Goal: Task Accomplishment & Management: Use online tool/utility

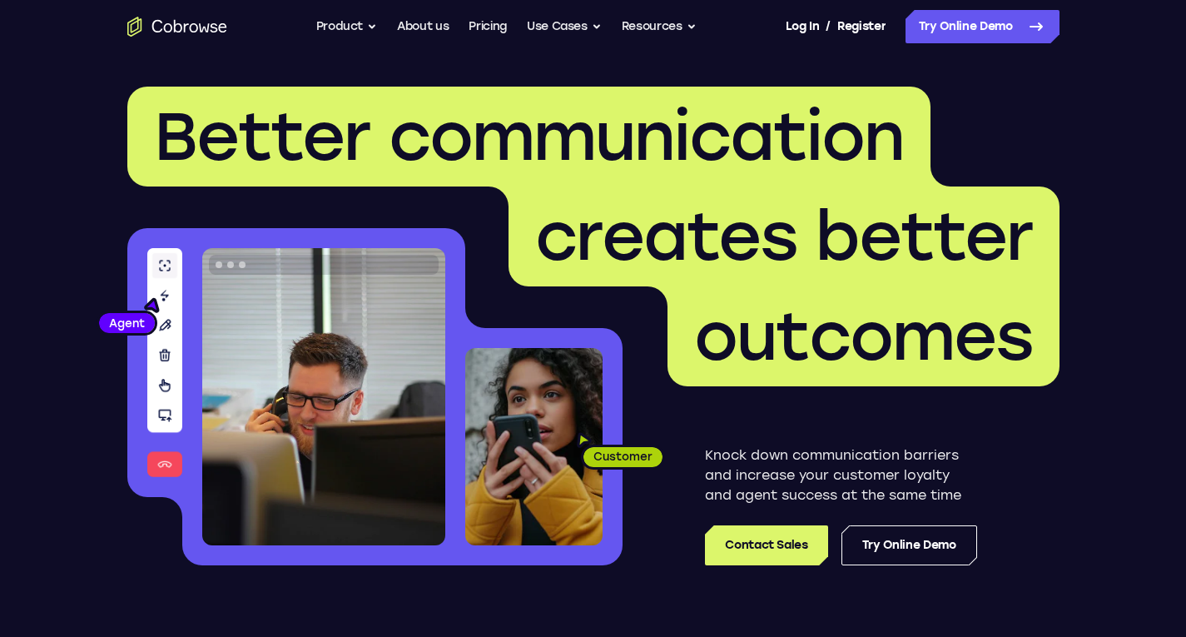
click at [1030, 316] on span "outcomes" at bounding box center [863, 336] width 339 height 80
click at [990, 36] on link "Try Online Demo" at bounding box center [983, 26] width 154 height 33
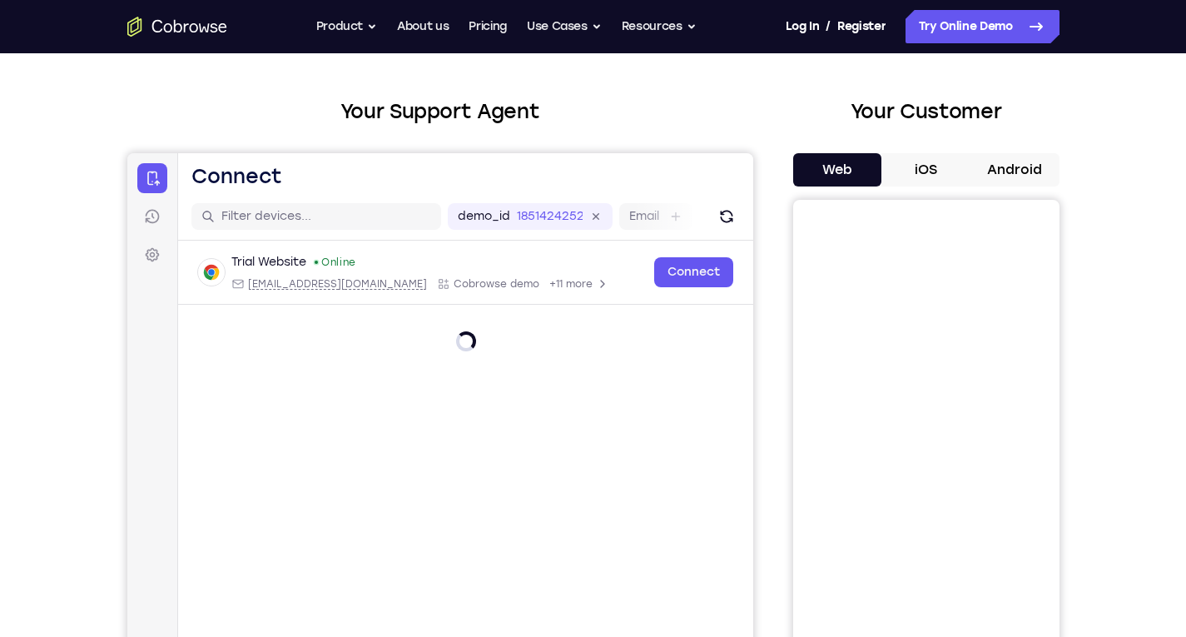
scroll to position [83, 0]
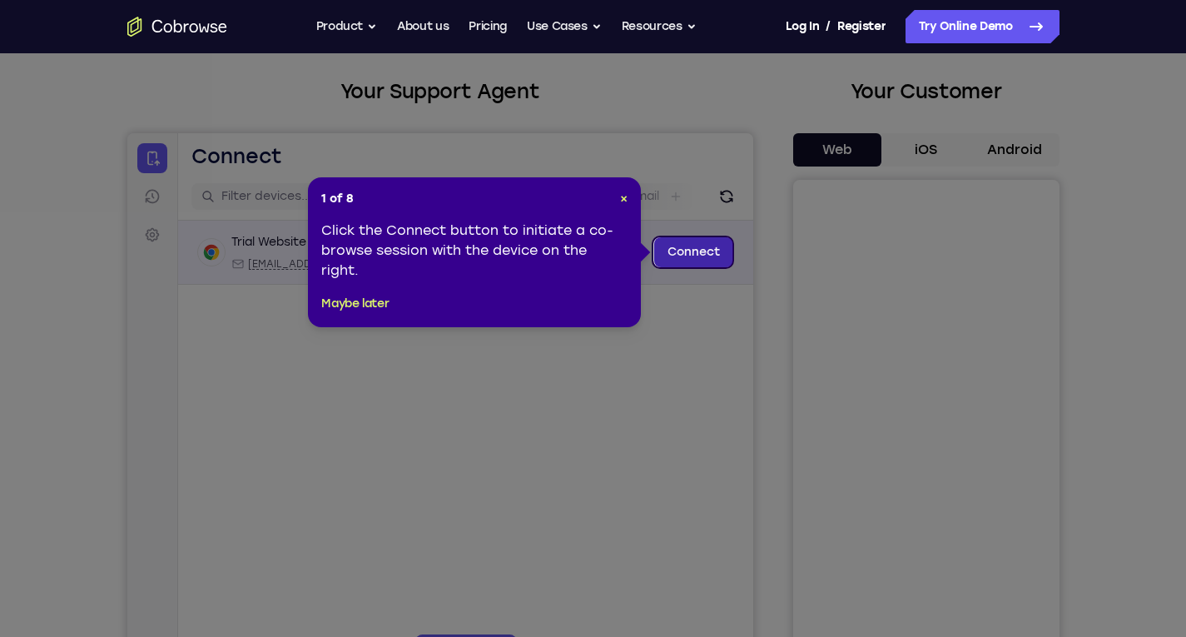
click at [681, 262] on link "Connect" at bounding box center [692, 252] width 79 height 30
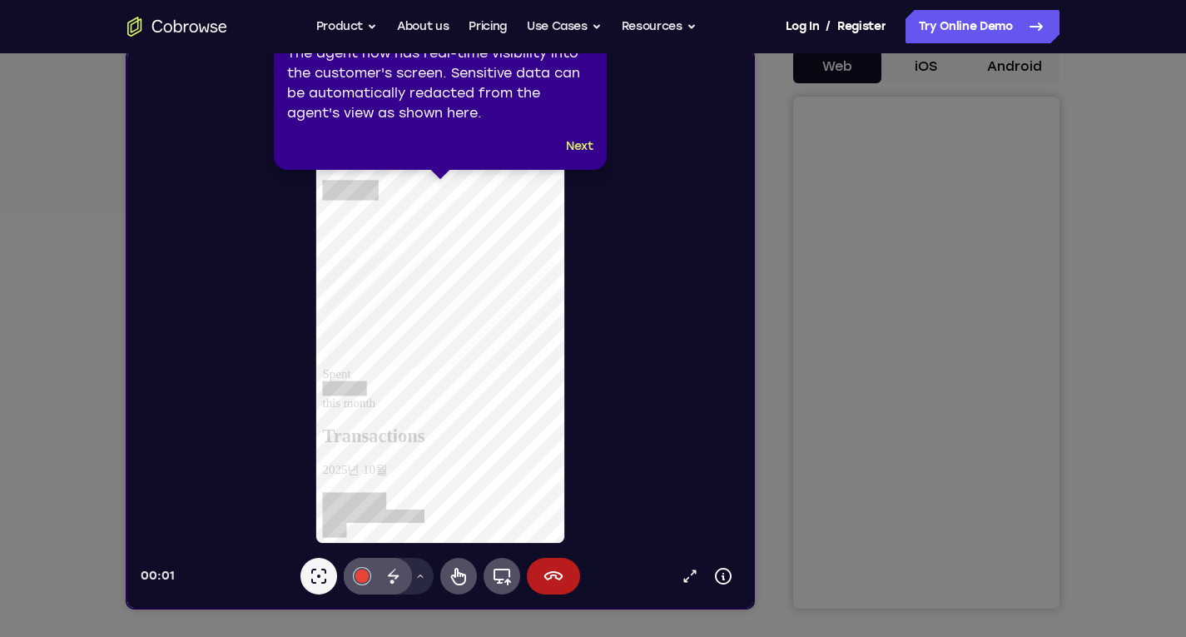
scroll to position [0, 0]
click at [593, 151] on div "3 of 8 × The agent now has real-time visibility into the customer's screen. Sen…" at bounding box center [440, 85] width 333 height 170
click at [573, 145] on button "Next" at bounding box center [579, 146] width 27 height 20
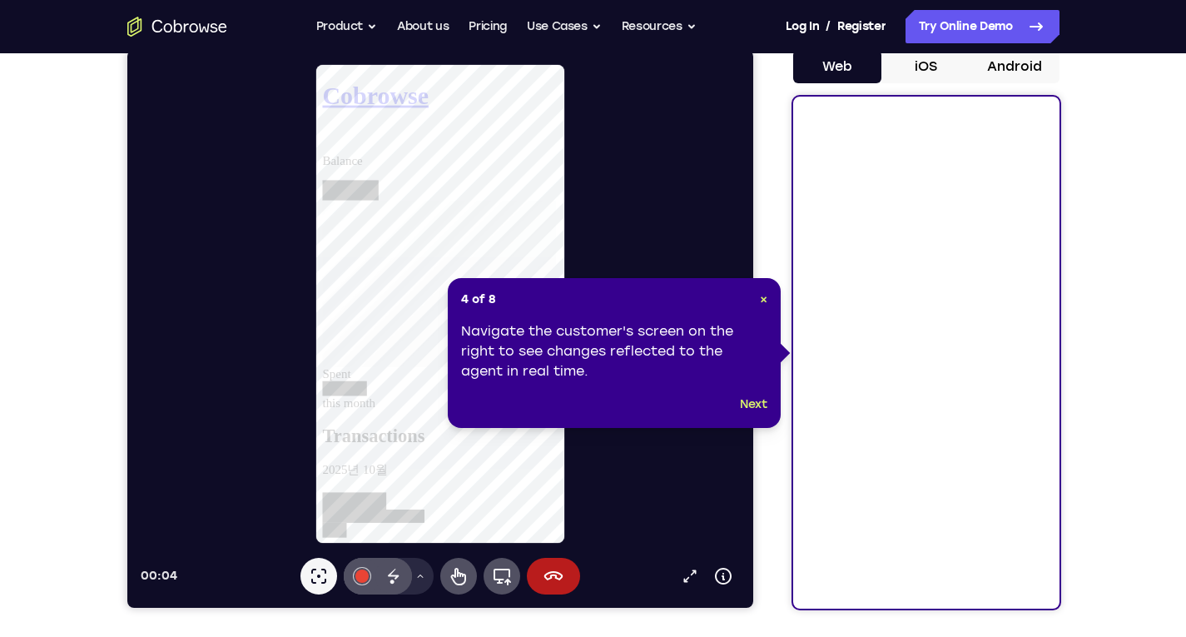
click at [732, 406] on footer "Next" at bounding box center [614, 405] width 306 height 20
click at [748, 401] on button "Next" at bounding box center [753, 405] width 27 height 20
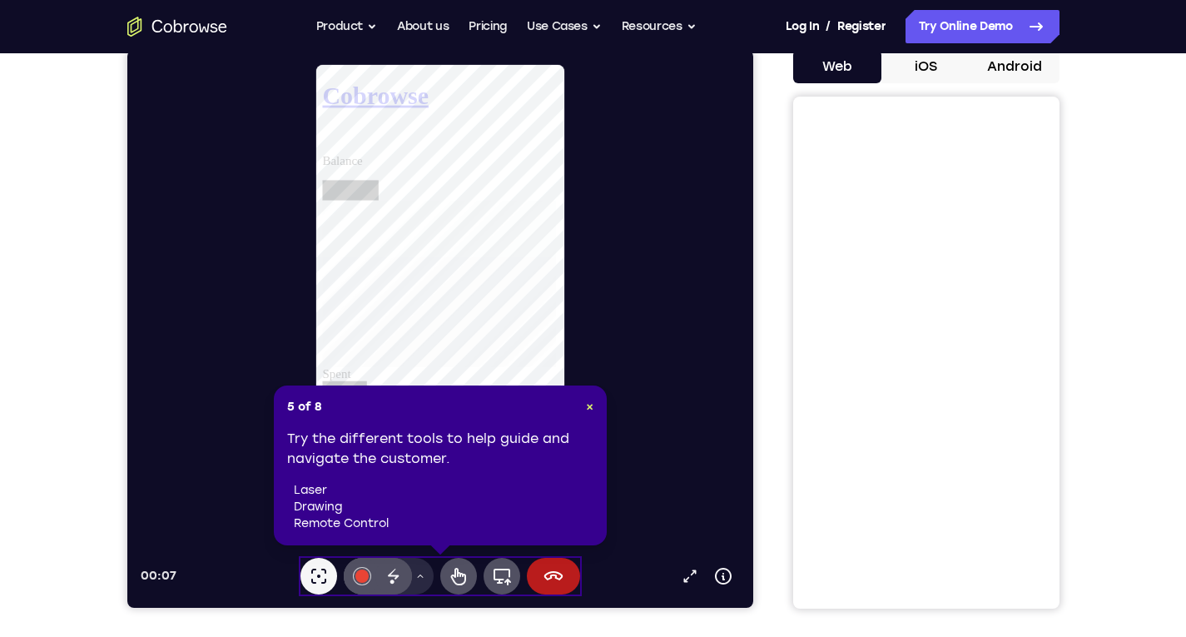
click at [450, 542] on div "5 of 8 × Try the different tools to help guide and navigate the customer. laser…" at bounding box center [440, 465] width 333 height 160
click at [439, 570] on button "Remote control" at bounding box center [457, 576] width 37 height 37
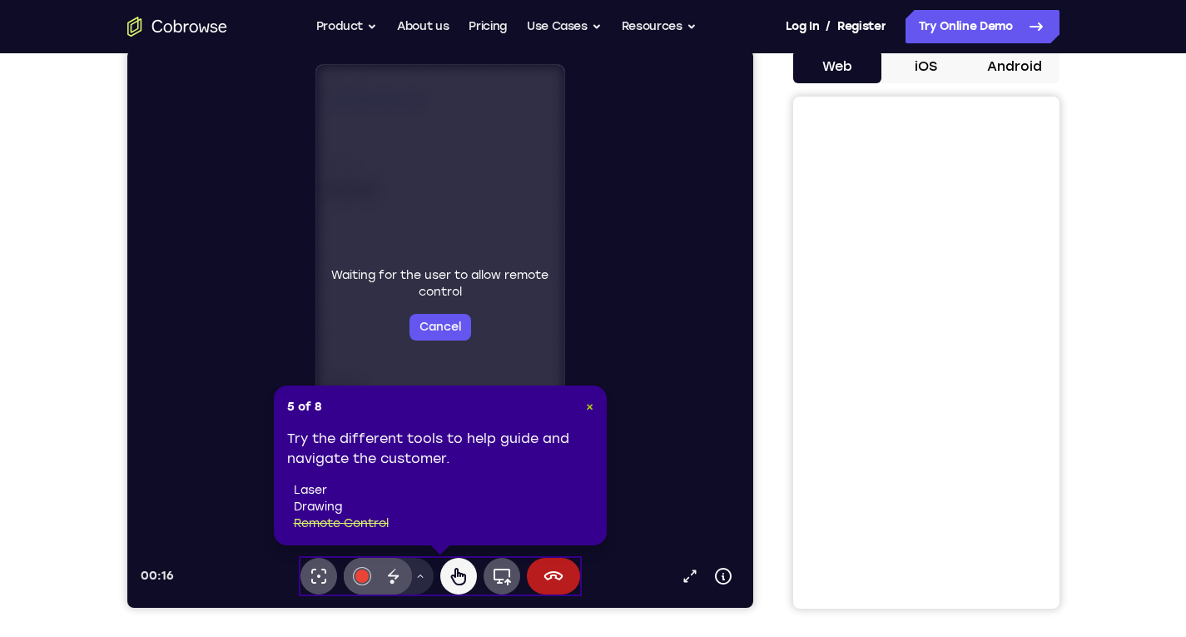
click at [586, 409] on span "×" at bounding box center [589, 406] width 7 height 14
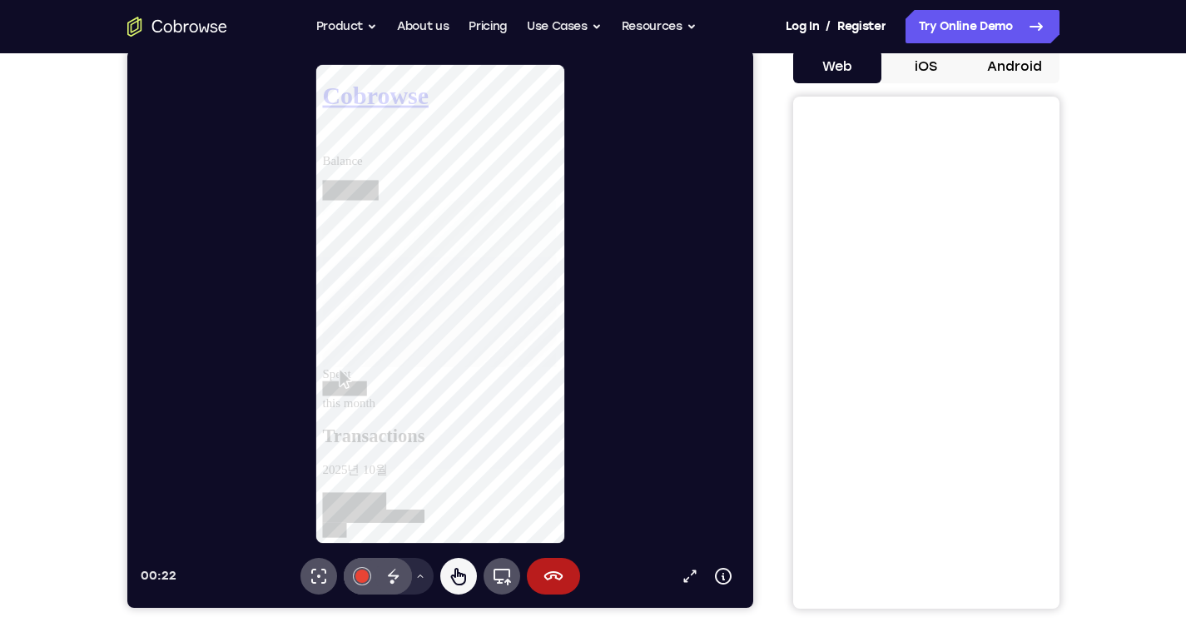
click at [382, 187] on div at bounding box center [352, 198] width 60 height 22
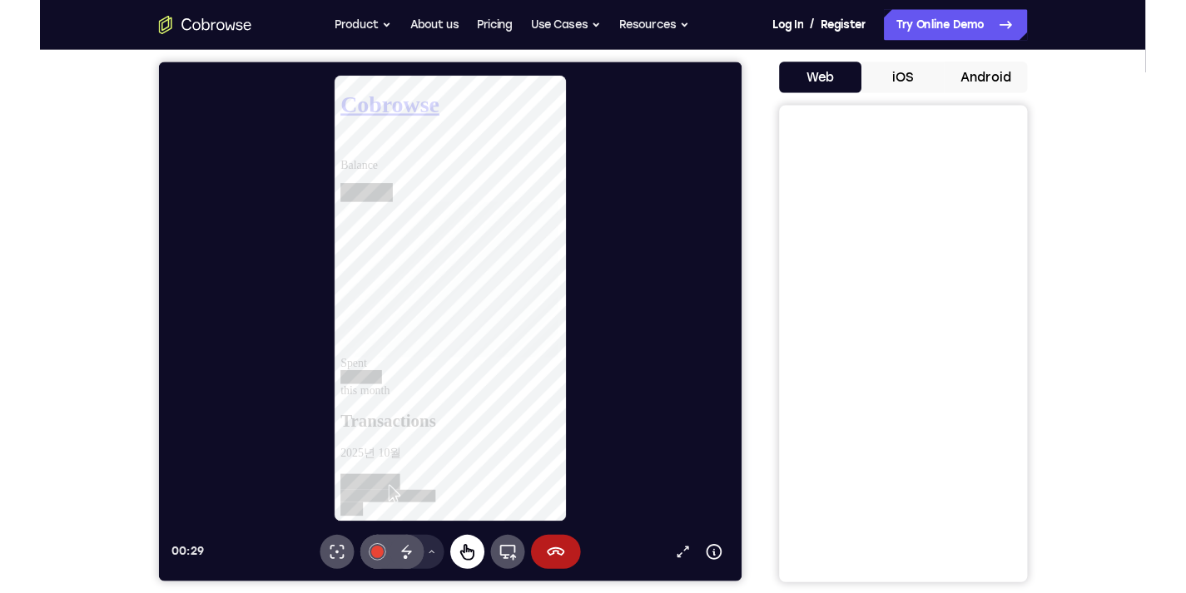
scroll to position [166, 0]
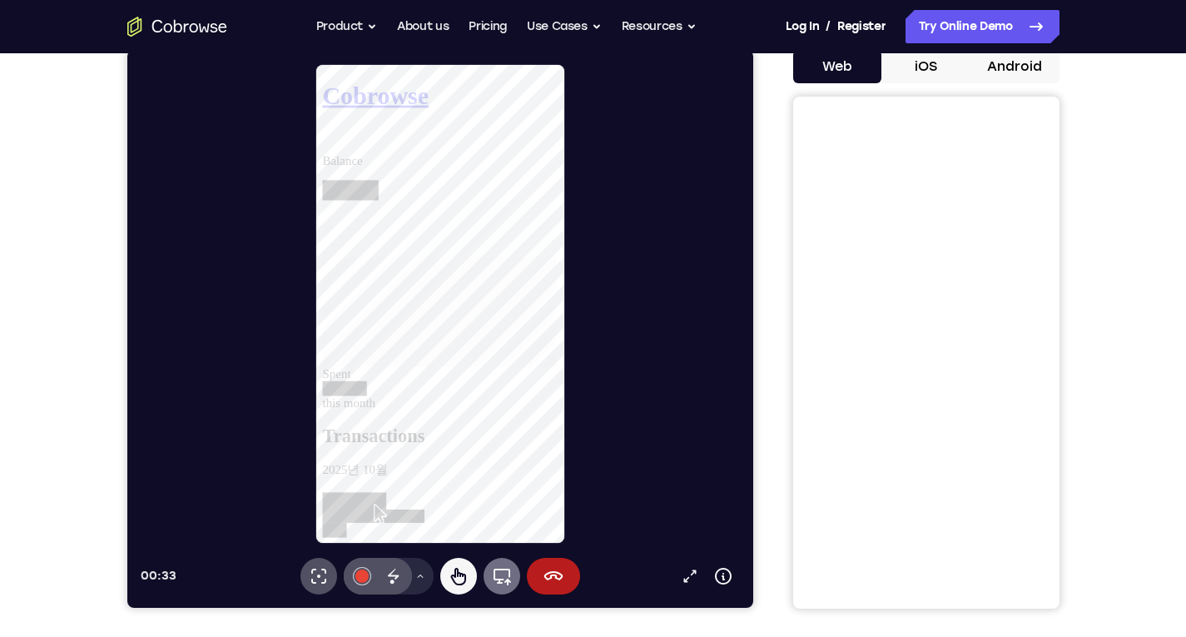
click at [504, 568] on icon at bounding box center [501, 576] width 17 height 17
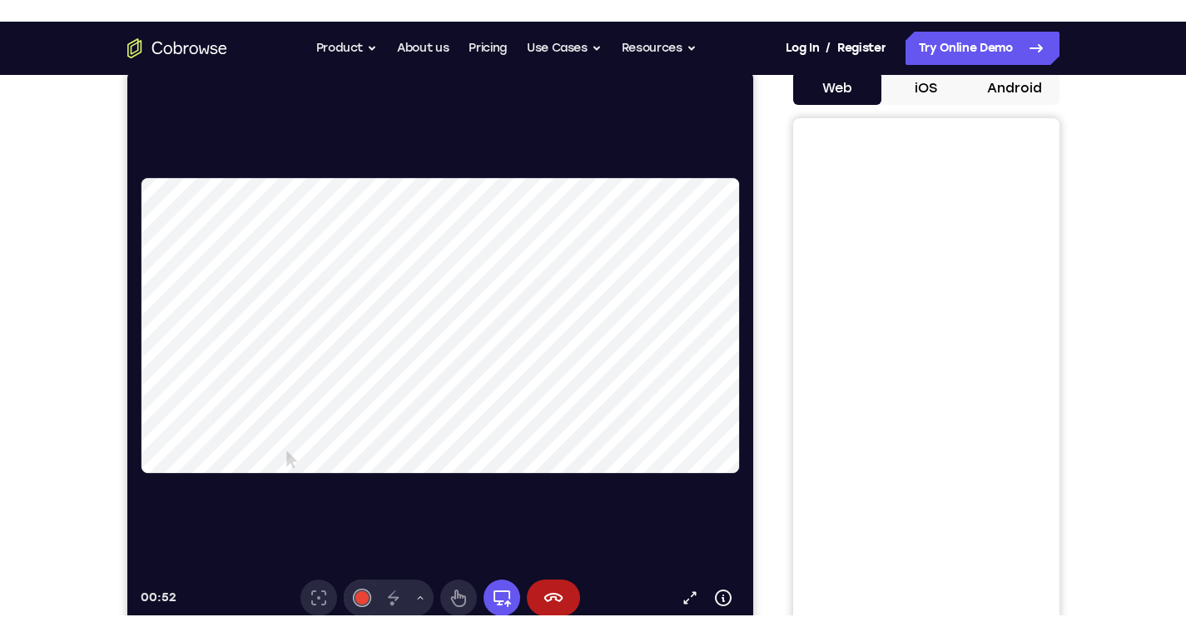
scroll to position [250, 0]
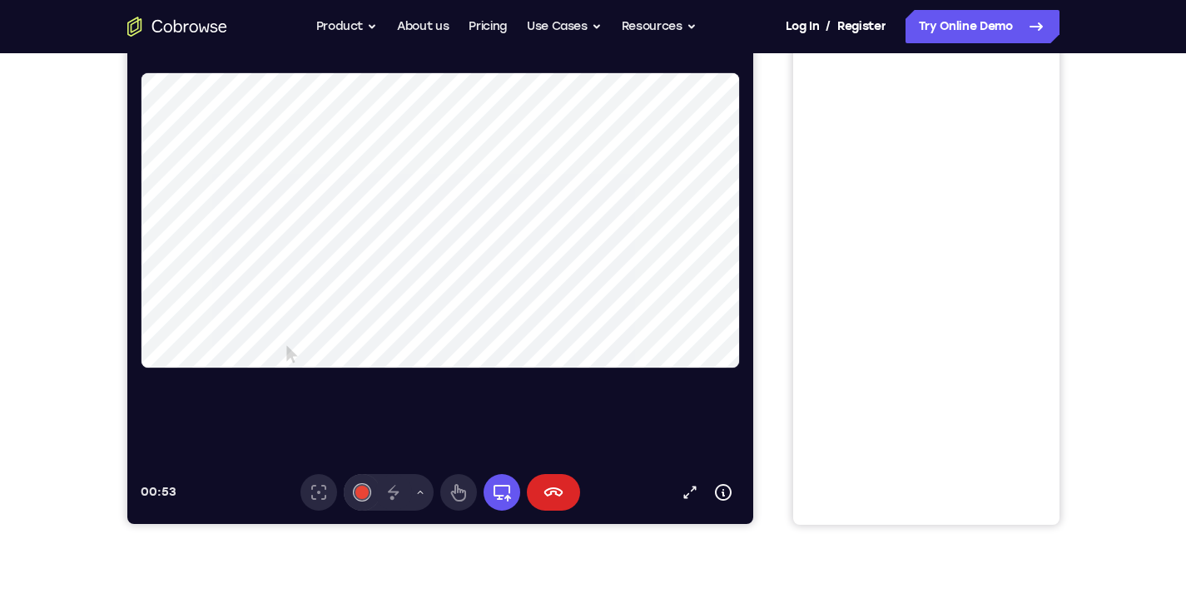
click at [560, 500] on icon at bounding box center [553, 493] width 20 height 20
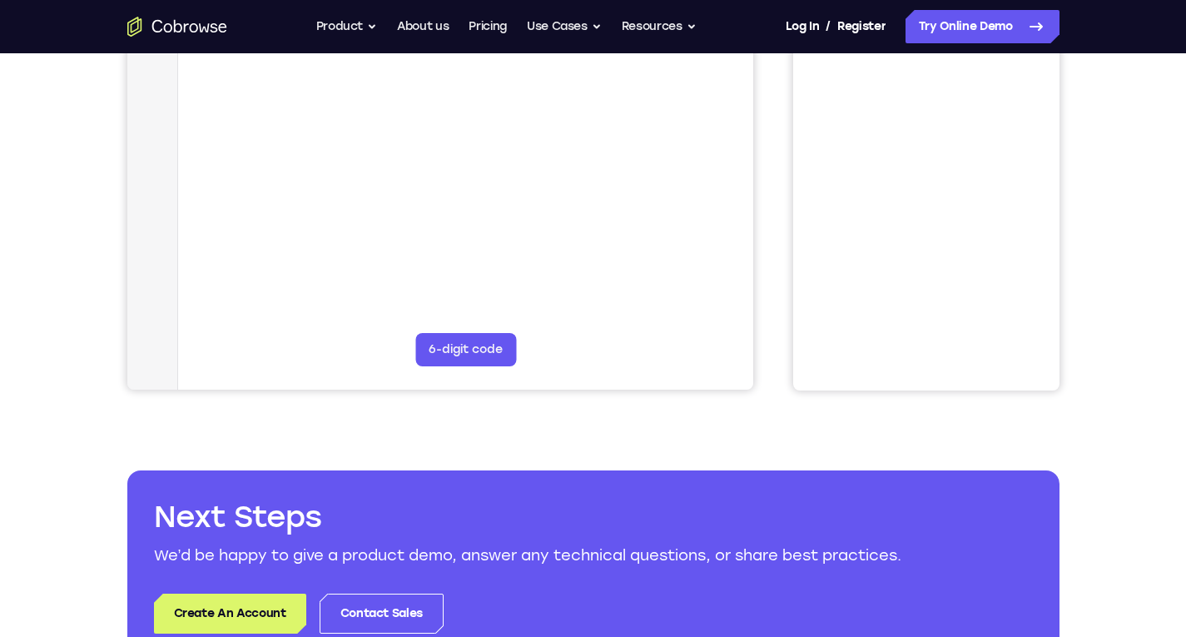
scroll to position [499, 0]
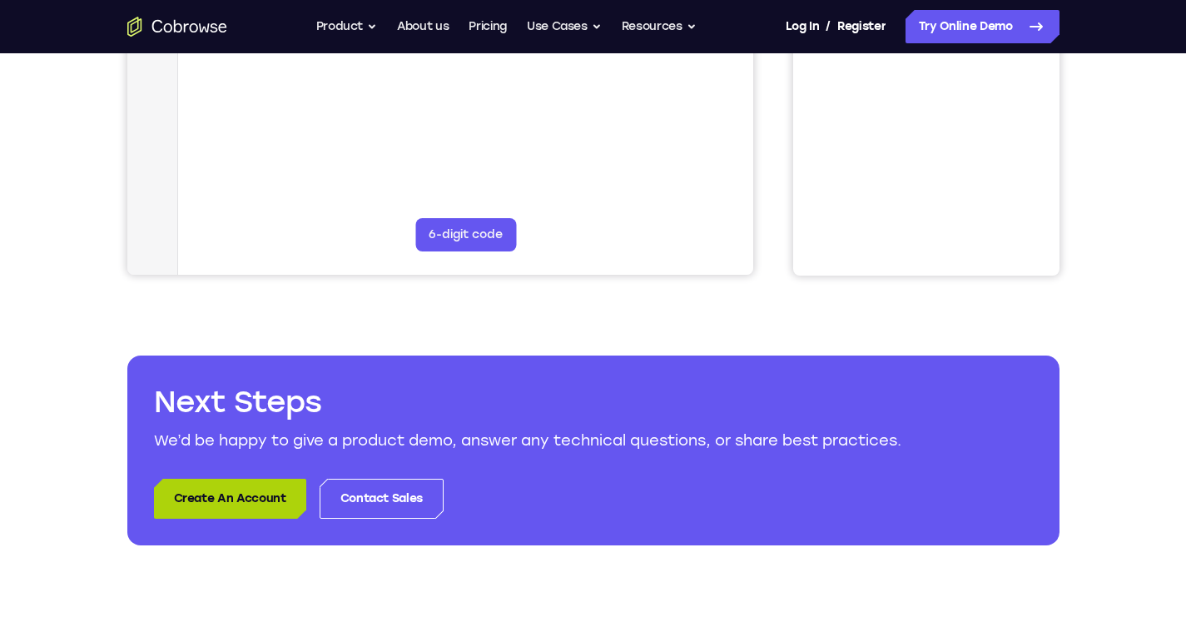
click at [263, 511] on link "Create An Account" at bounding box center [230, 499] width 152 height 40
click at [787, 23] on link "Log In" at bounding box center [802, 26] width 33 height 33
